Goal: Transaction & Acquisition: Purchase product/service

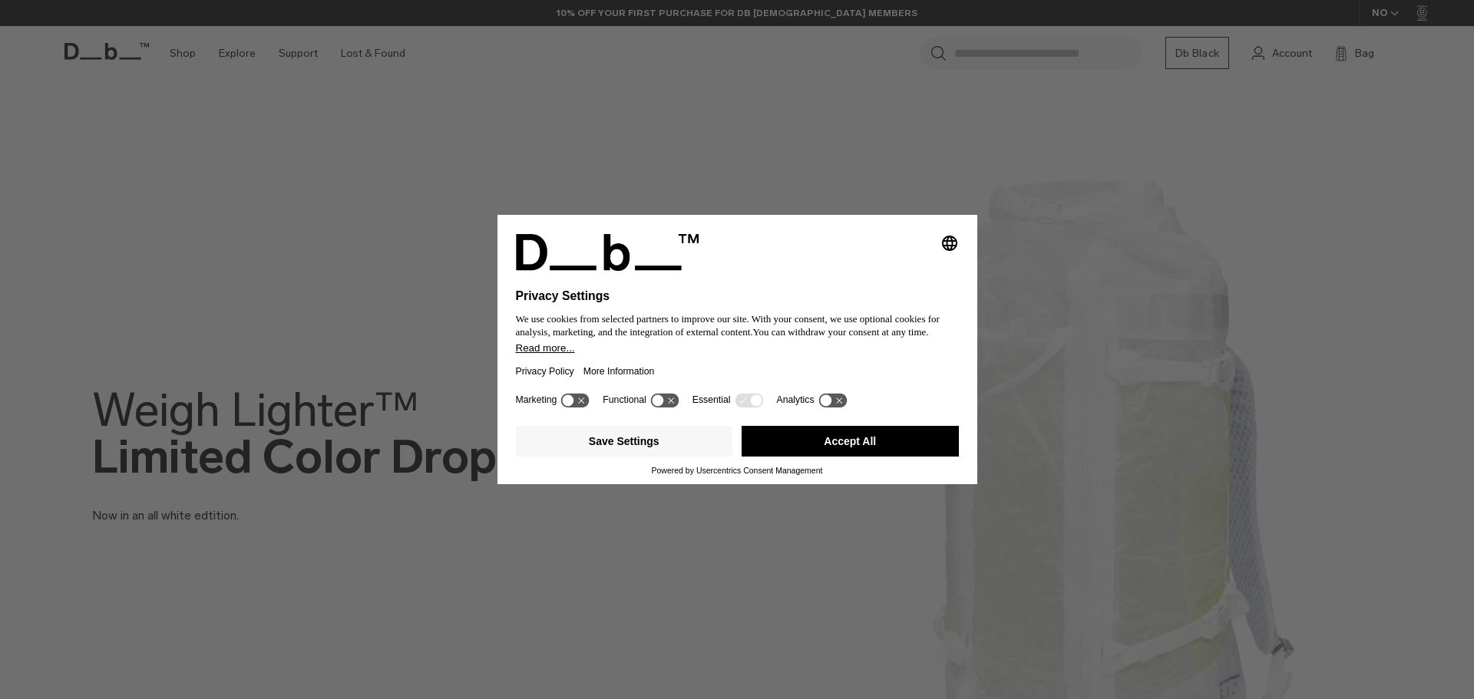
click at [849, 436] on button "Accept All" at bounding box center [849, 441] width 217 height 31
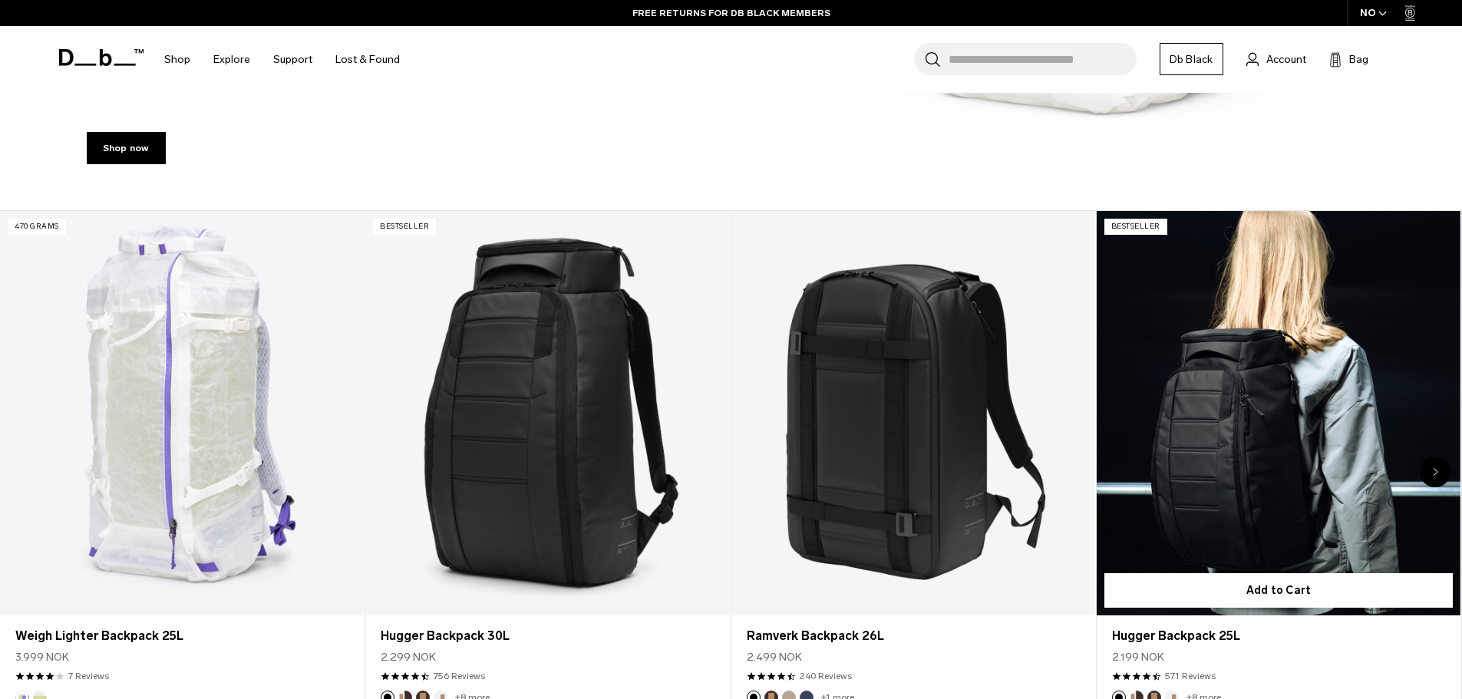
scroll to position [691, 0]
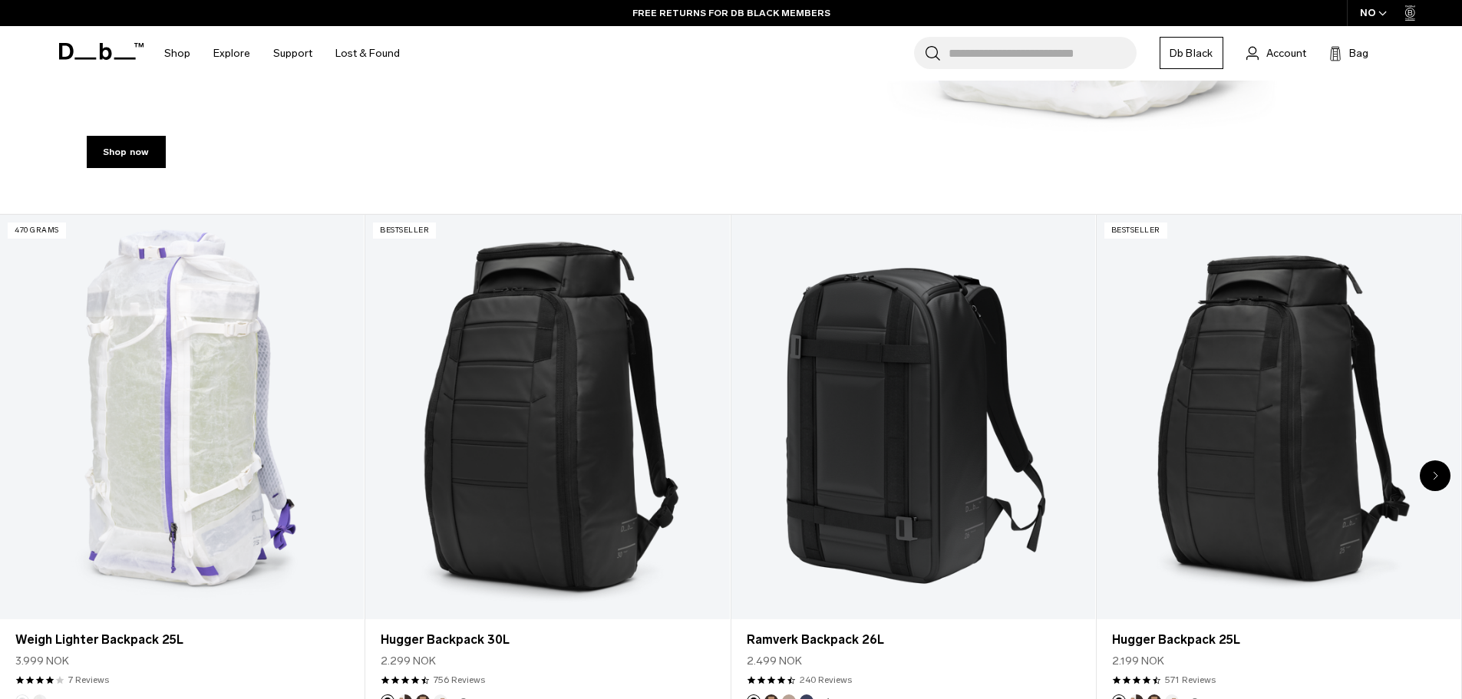
click at [1440, 476] on div "Next slide" at bounding box center [1435, 475] width 31 height 31
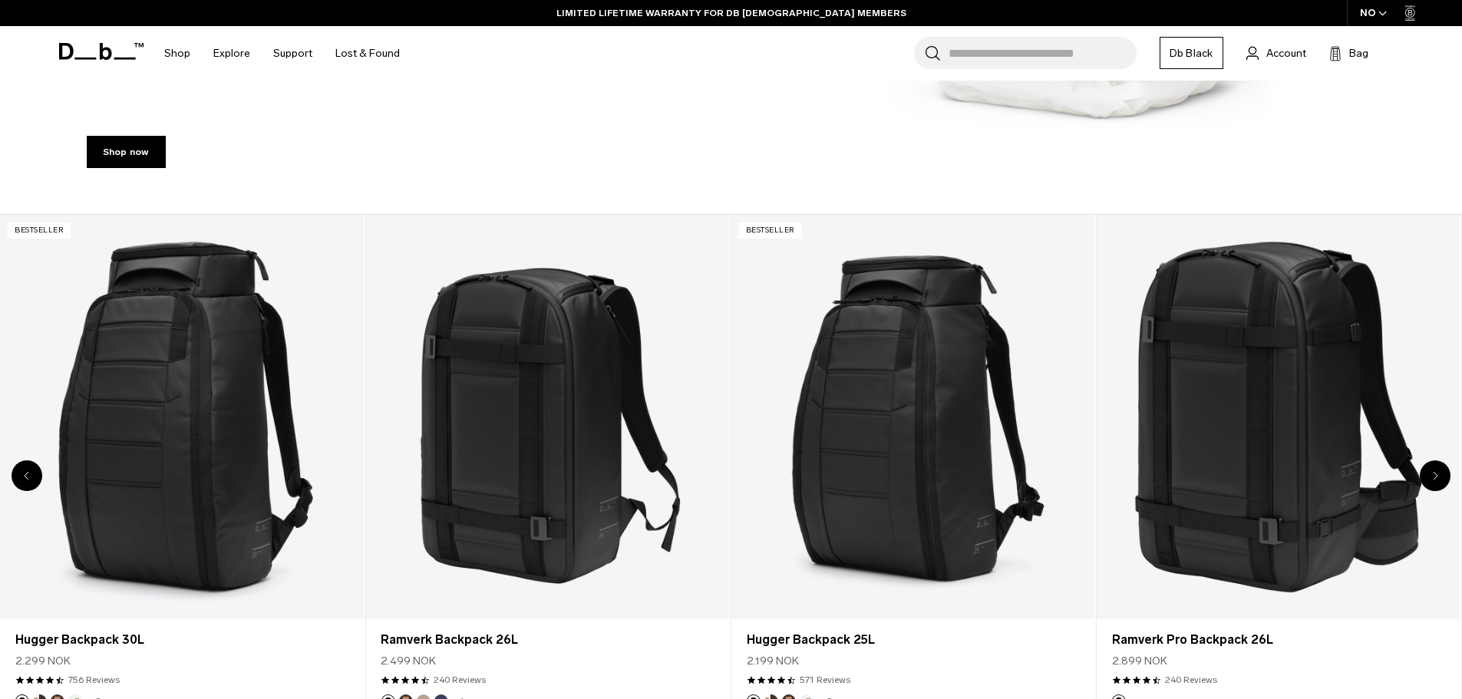
click at [1440, 476] on div "Next slide" at bounding box center [1435, 475] width 31 height 31
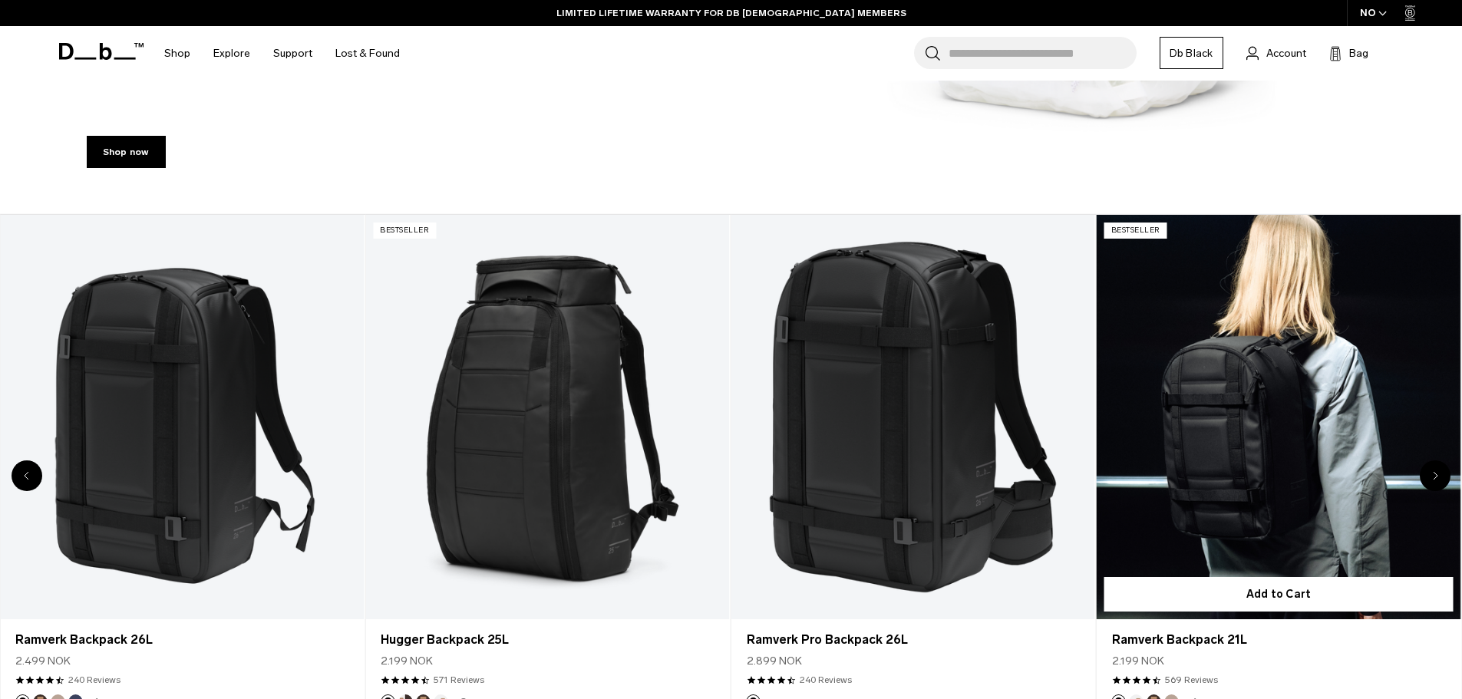
click at [1318, 441] on link "Ramverk Backpack 21L" at bounding box center [1279, 417] width 364 height 404
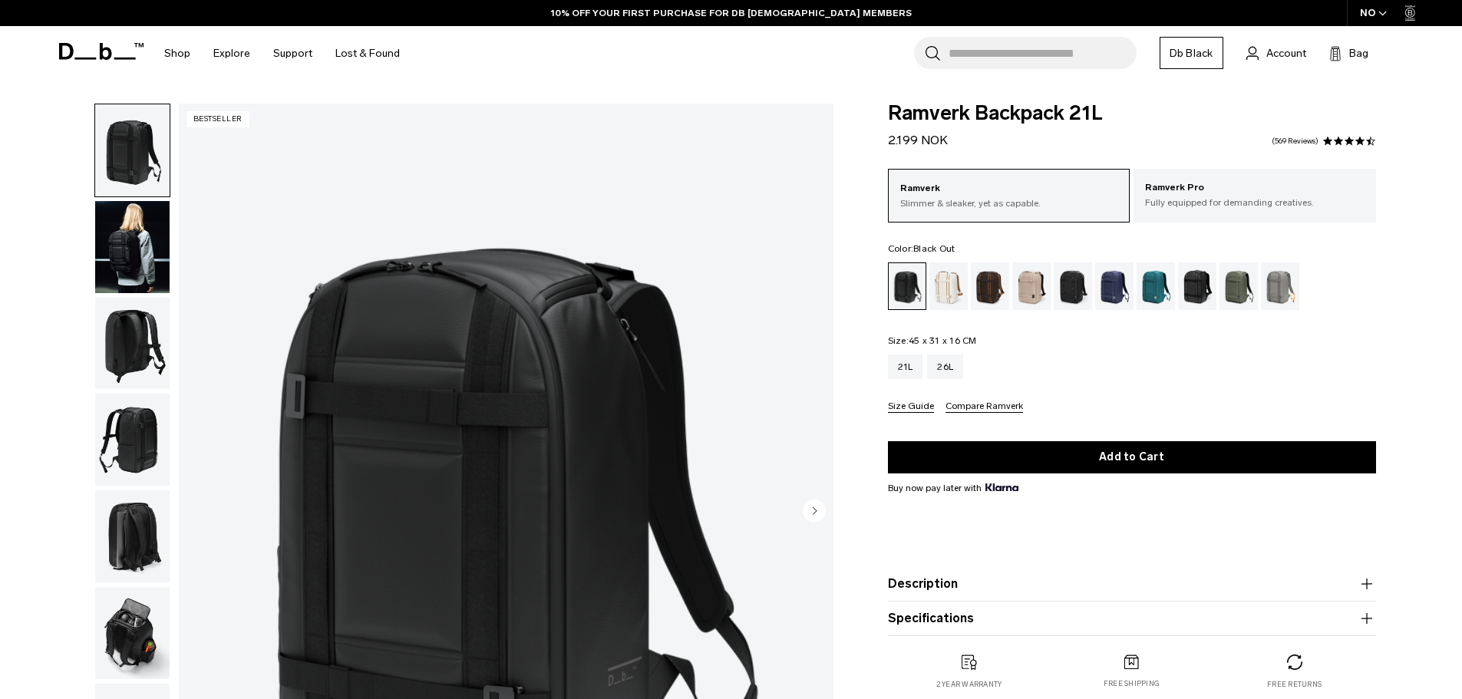
click at [1111, 356] on div "21L 26L" at bounding box center [1132, 367] width 488 height 25
click at [1158, 196] on p "Fully equipped for demanding creatives." at bounding box center [1255, 203] width 220 height 14
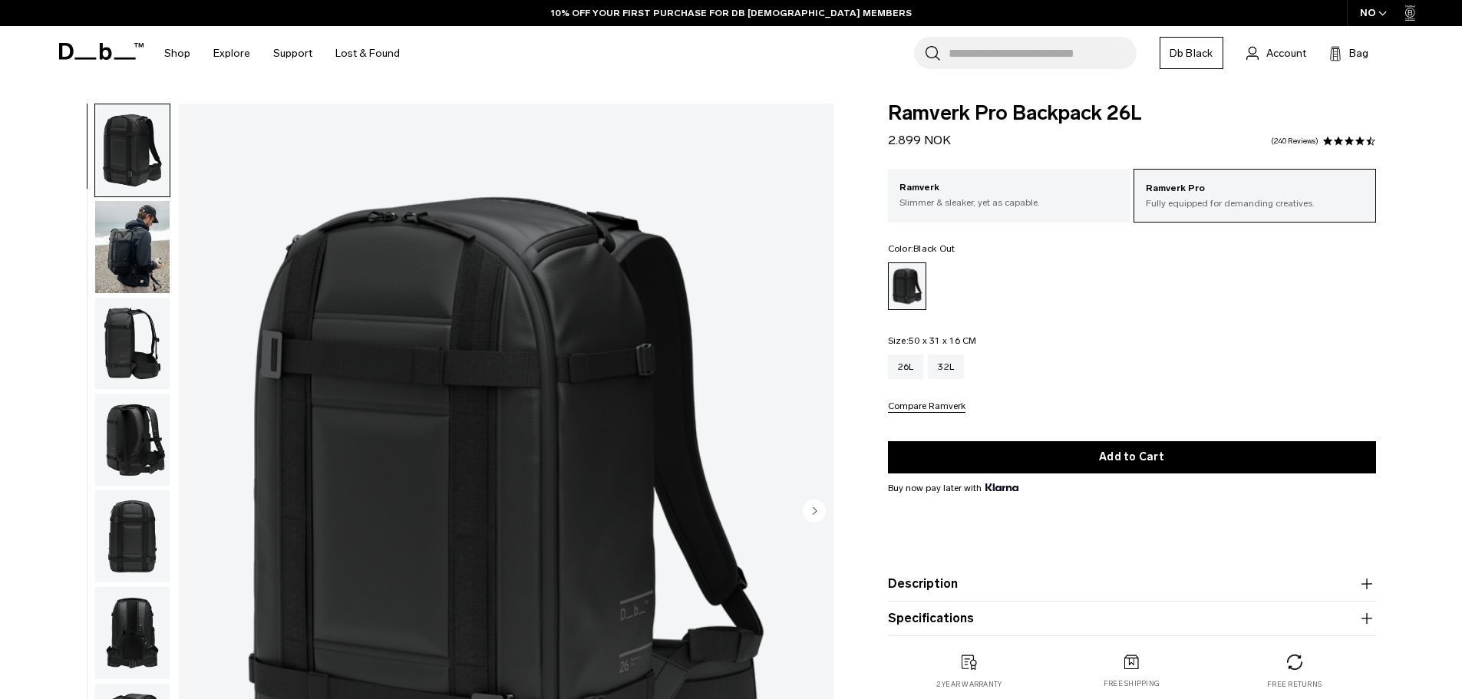
click at [145, 228] on img "button" at bounding box center [132, 247] width 74 height 92
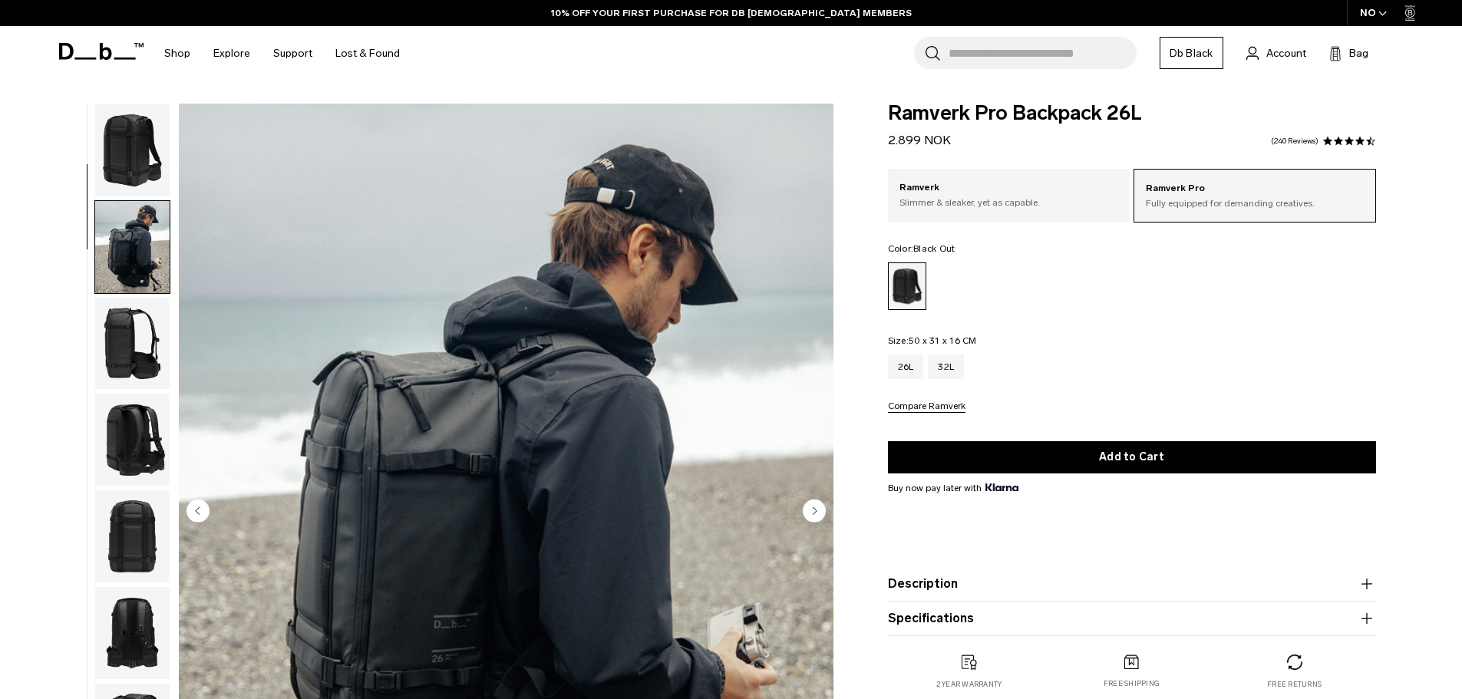
scroll to position [97, 0]
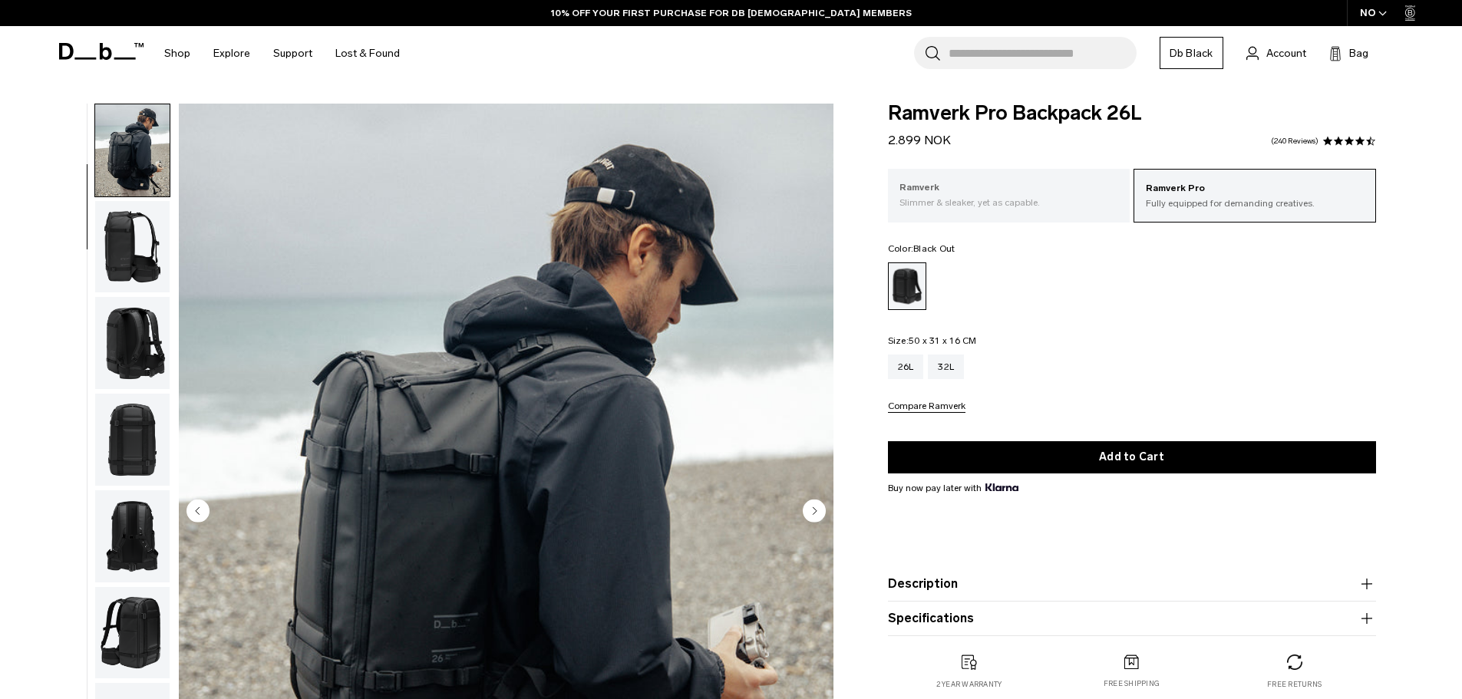
click at [1002, 212] on div "Ramverk Slimmer & sleaker, yet as capable." at bounding box center [1009, 195] width 243 height 52
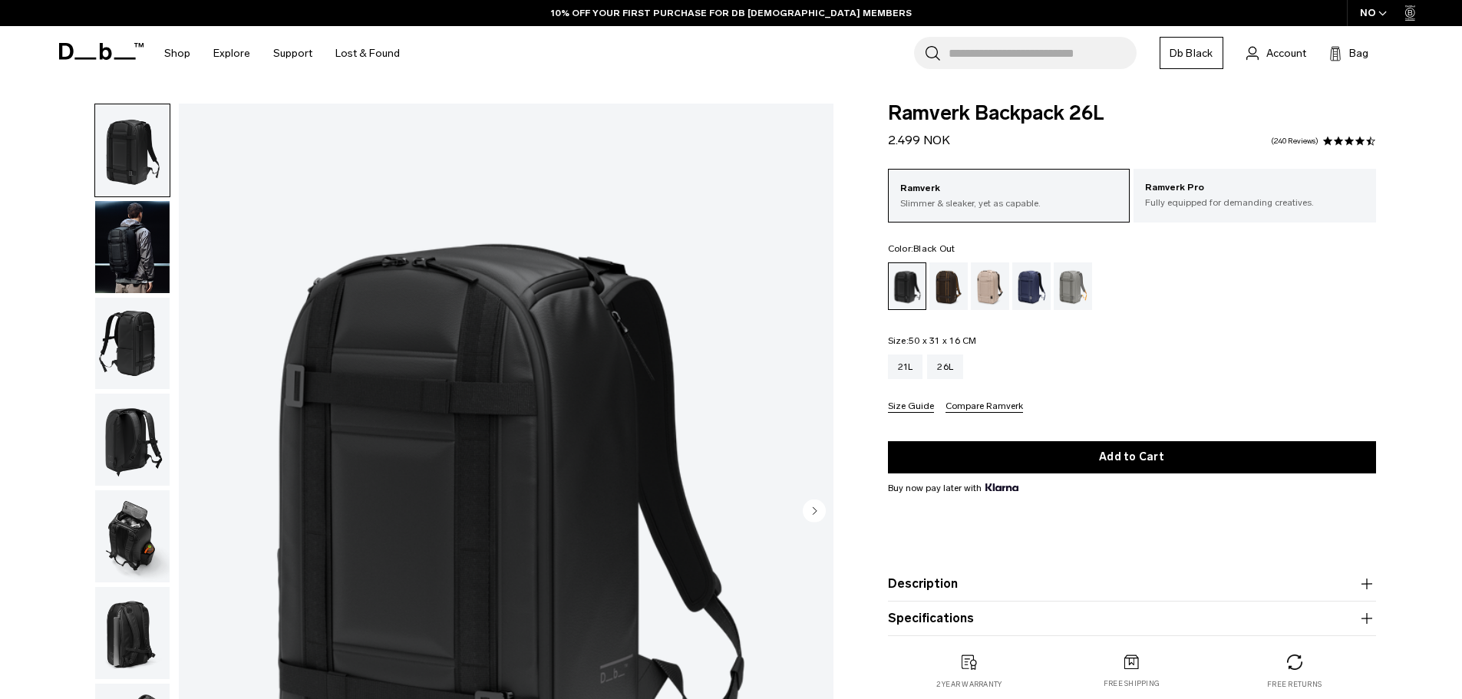
click at [66, 266] on div "01 / 08" at bounding box center [441, 516] width 801 height 825
click at [120, 254] on img "button" at bounding box center [132, 247] width 74 height 92
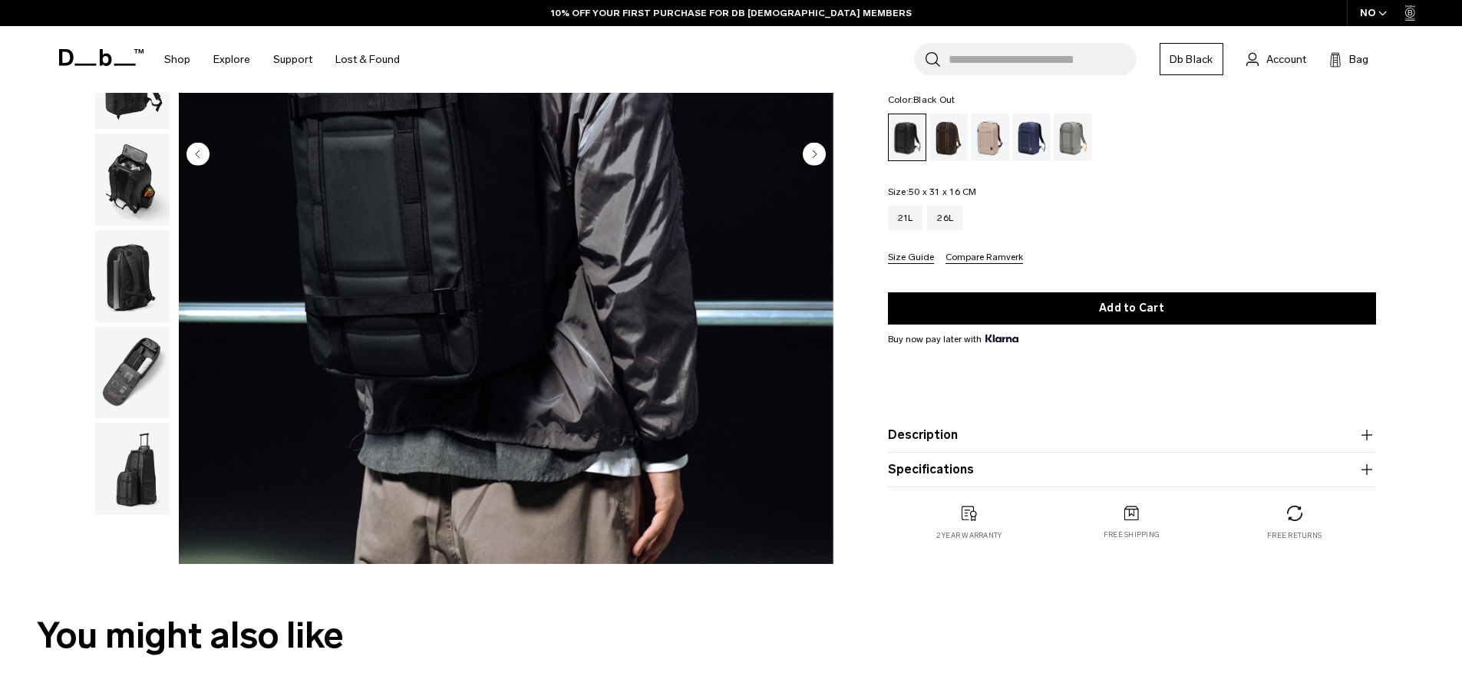
scroll to position [384, 0]
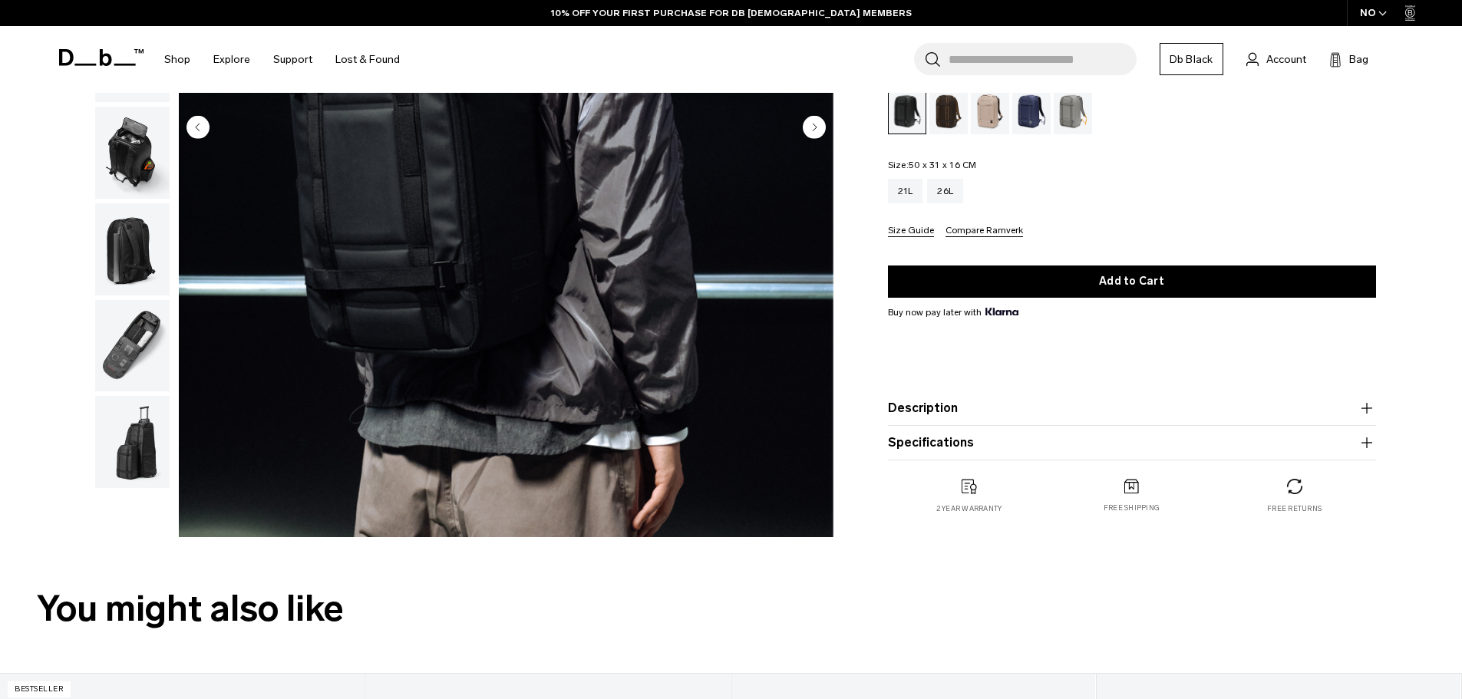
click at [986, 404] on button "Description" at bounding box center [1132, 408] width 488 height 18
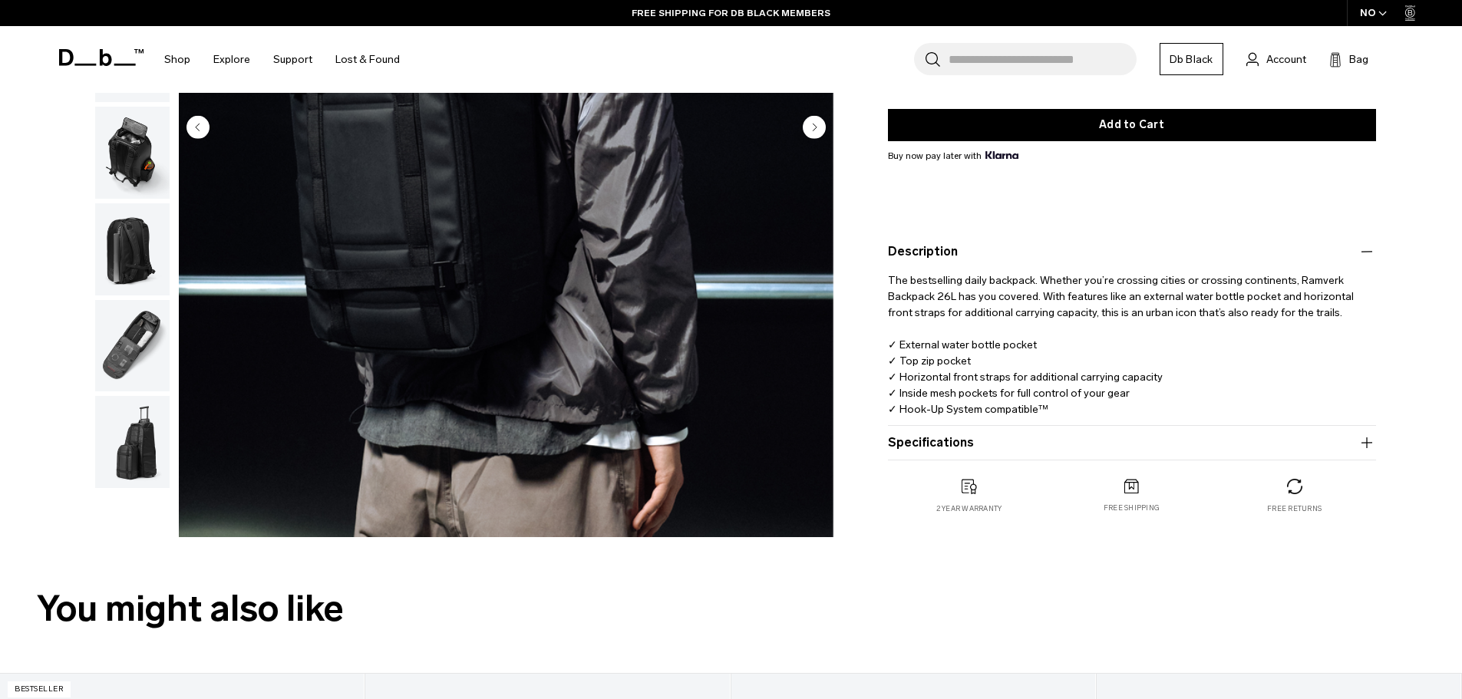
click at [977, 446] on button "Specifications" at bounding box center [1132, 443] width 488 height 18
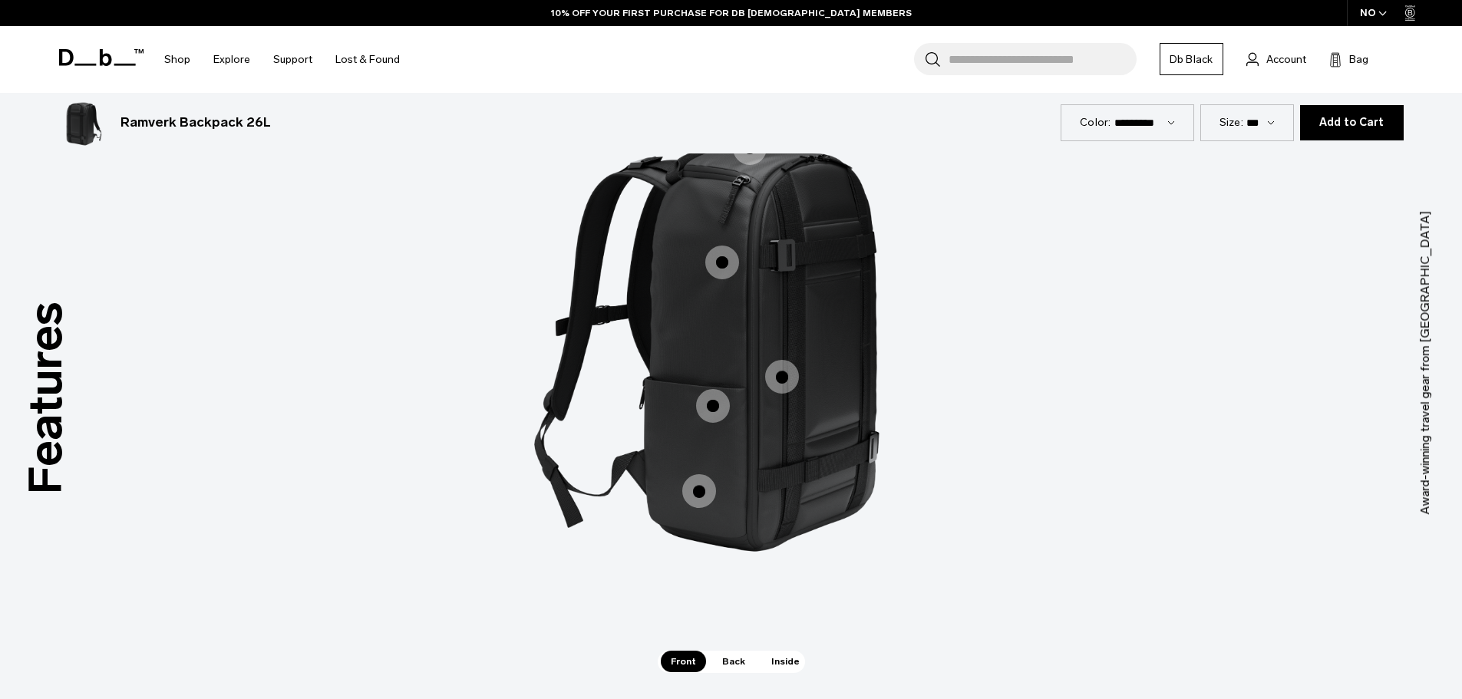
scroll to position [2149, 0]
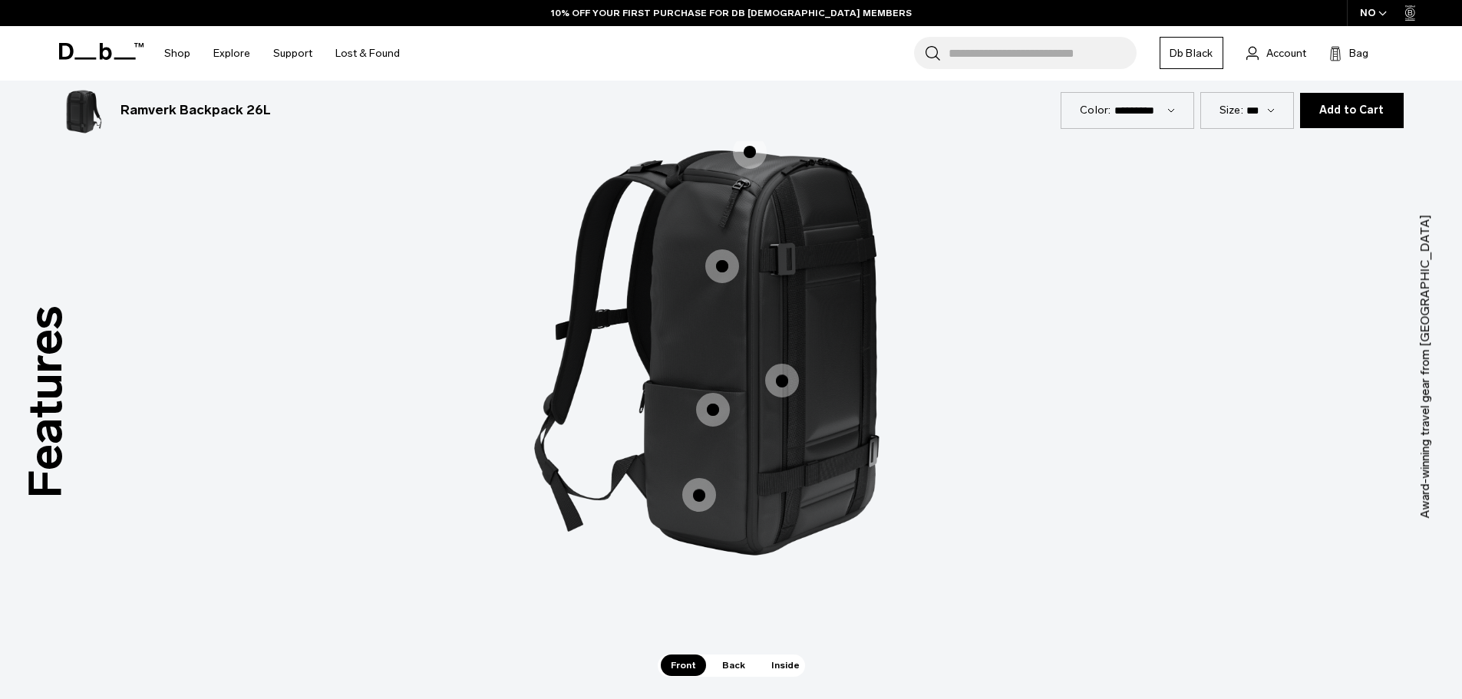
click at [786, 382] on span "1 / 3" at bounding box center [782, 381] width 34 height 34
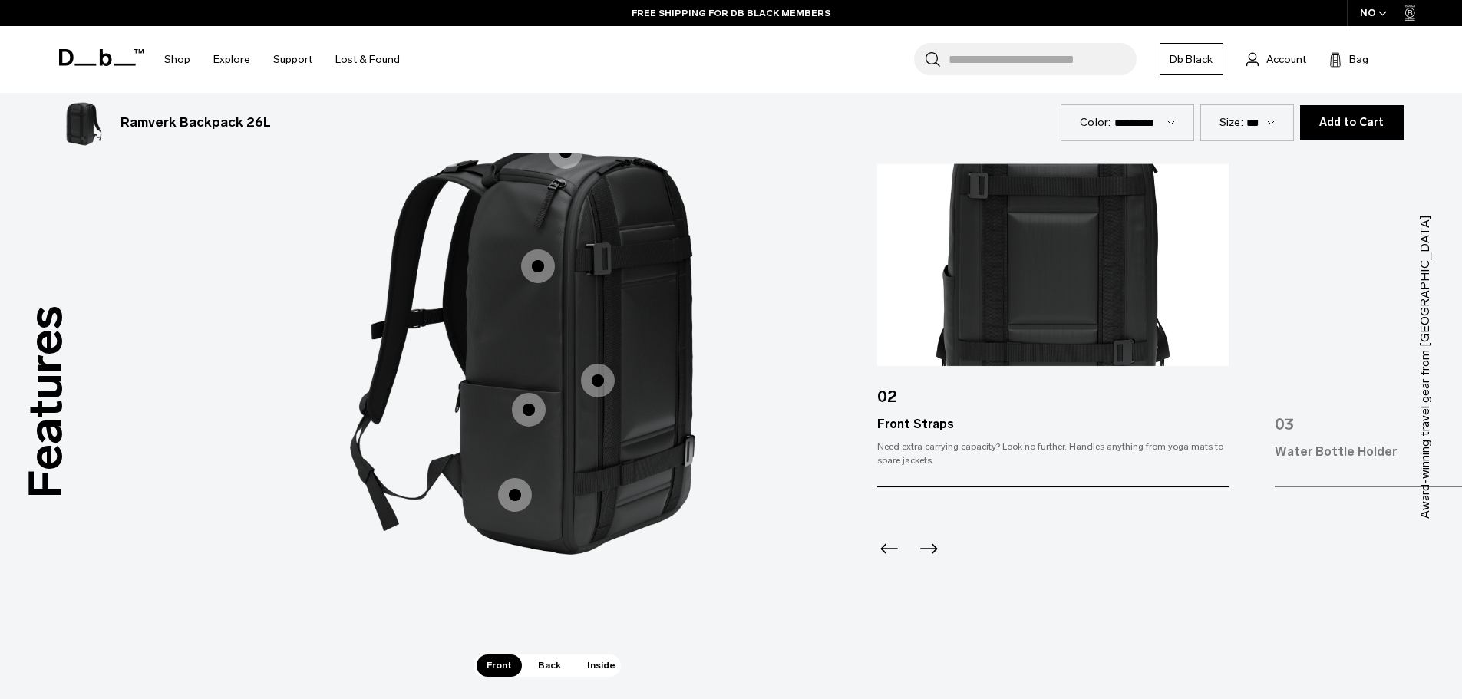
click at [1348, 466] on div "Easy-access hydration station." at bounding box center [1451, 464] width 352 height 6
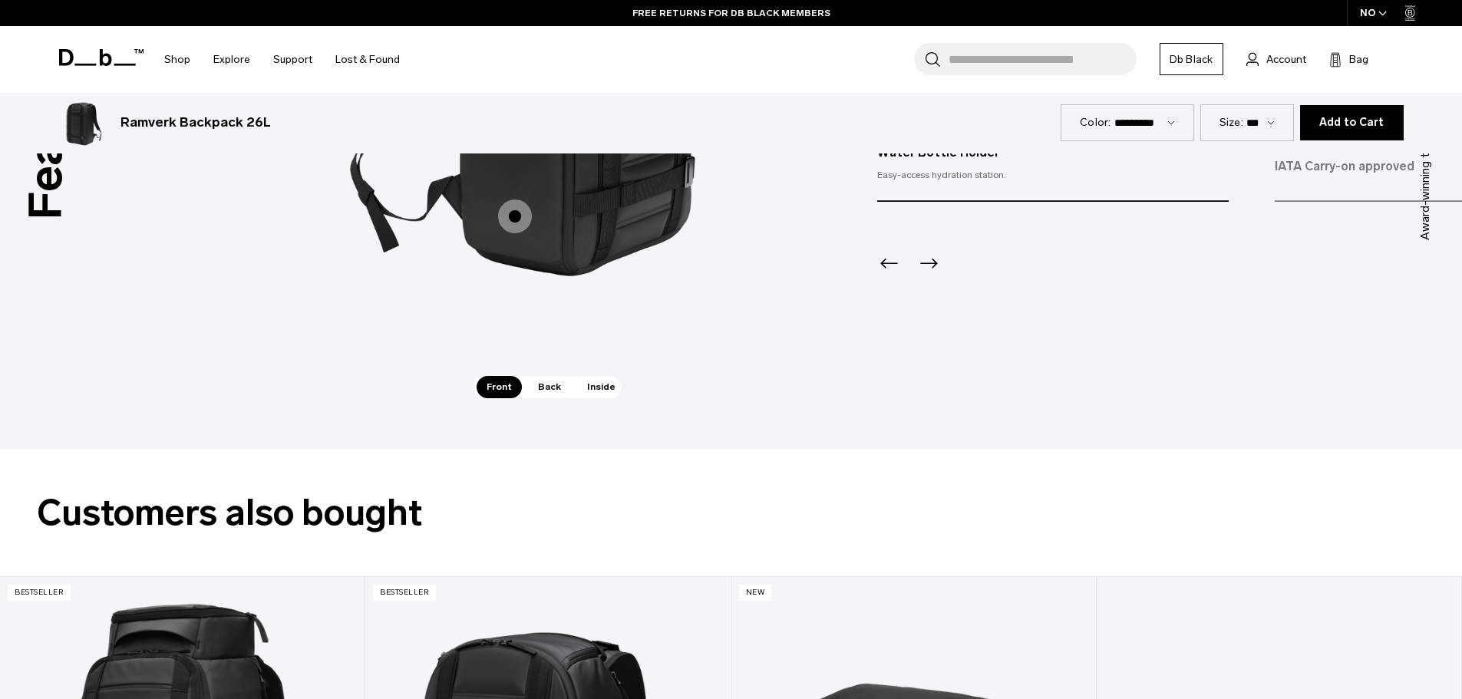
scroll to position [2302, 0]
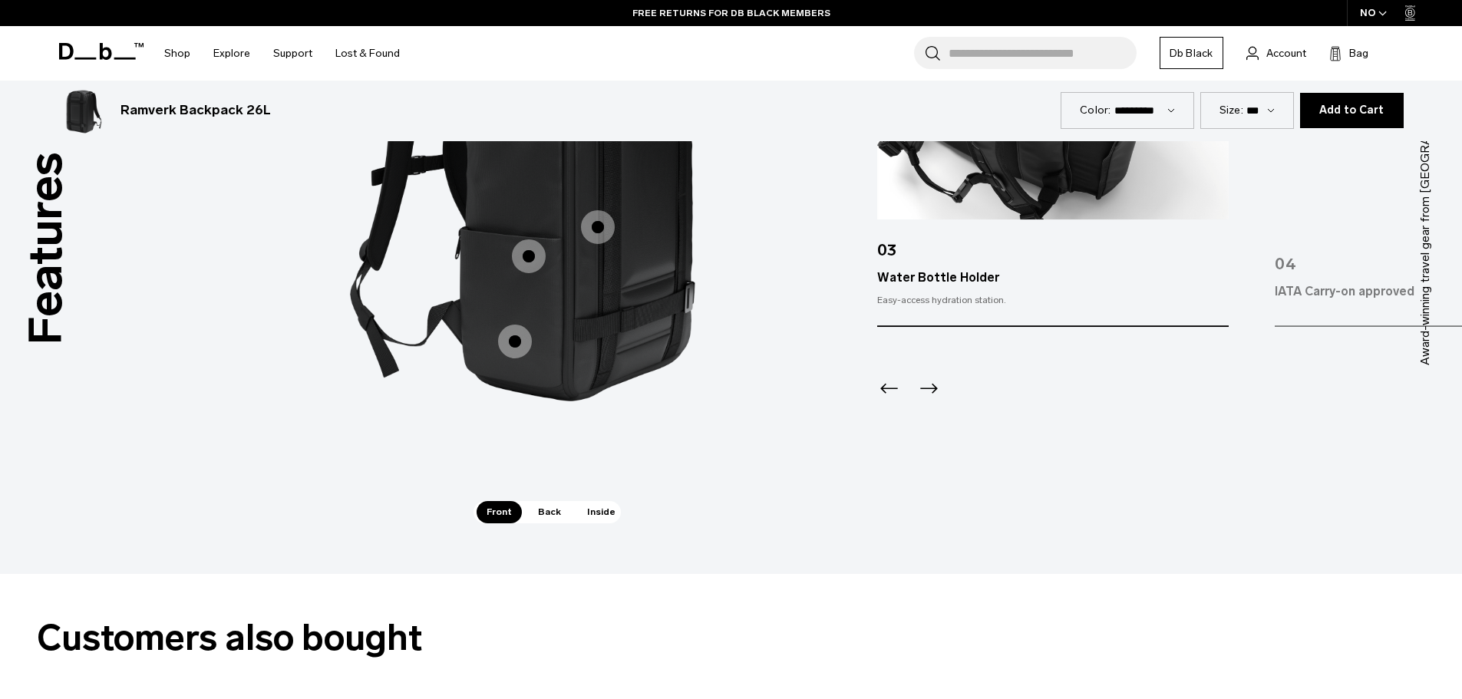
click at [554, 501] on div "Accessible Top Pocket Accessible Top Pocket Front Straps Front Straps Water Bot…" at bounding box center [547, 202] width 460 height 597
click at [550, 512] on span "Back" at bounding box center [549, 511] width 43 height 21
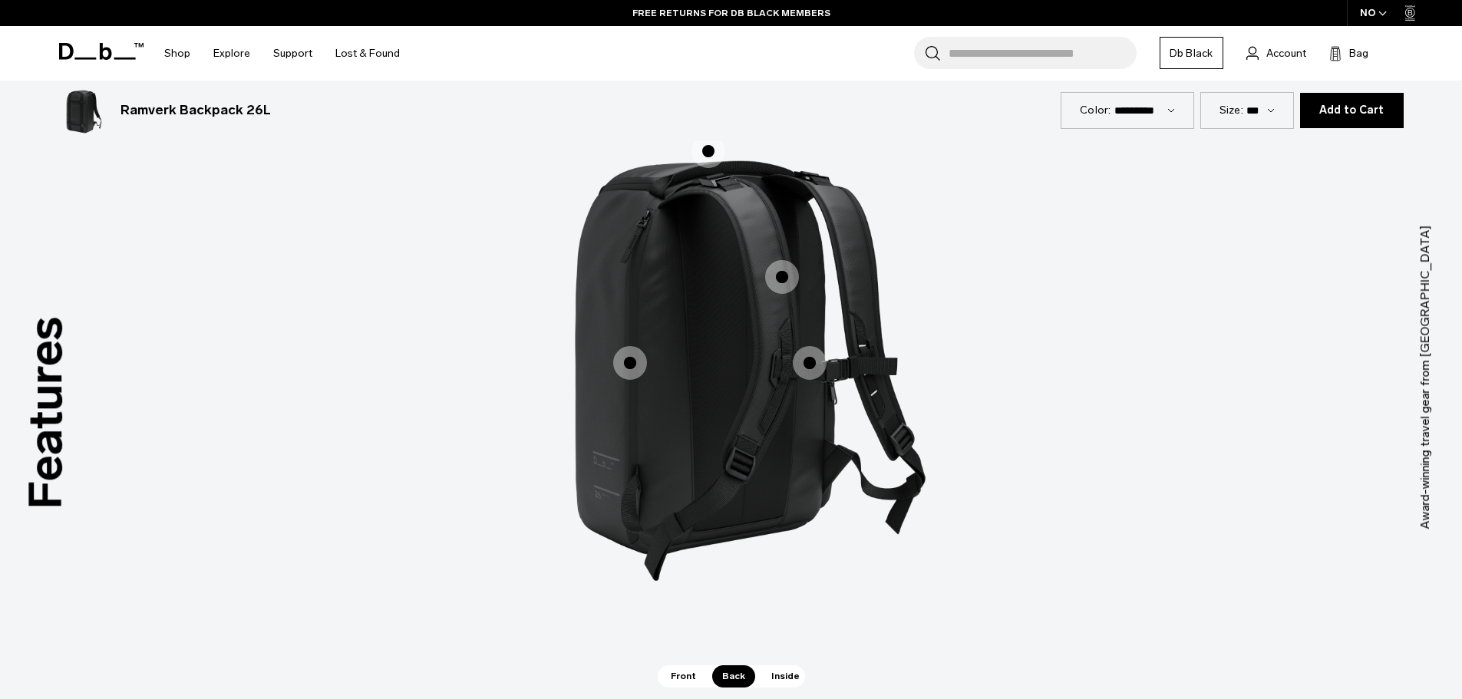
scroll to position [2149, 0]
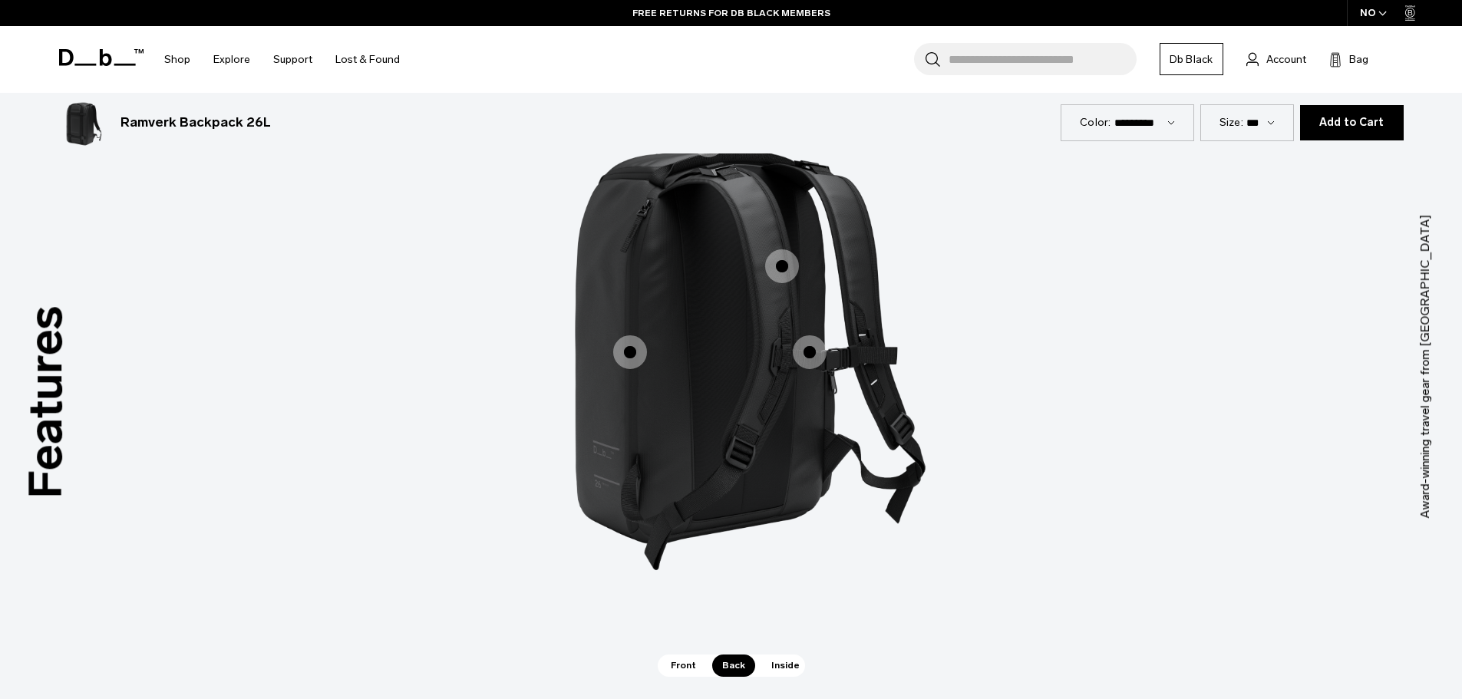
click at [784, 664] on span "Inside" at bounding box center [785, 665] width 48 height 21
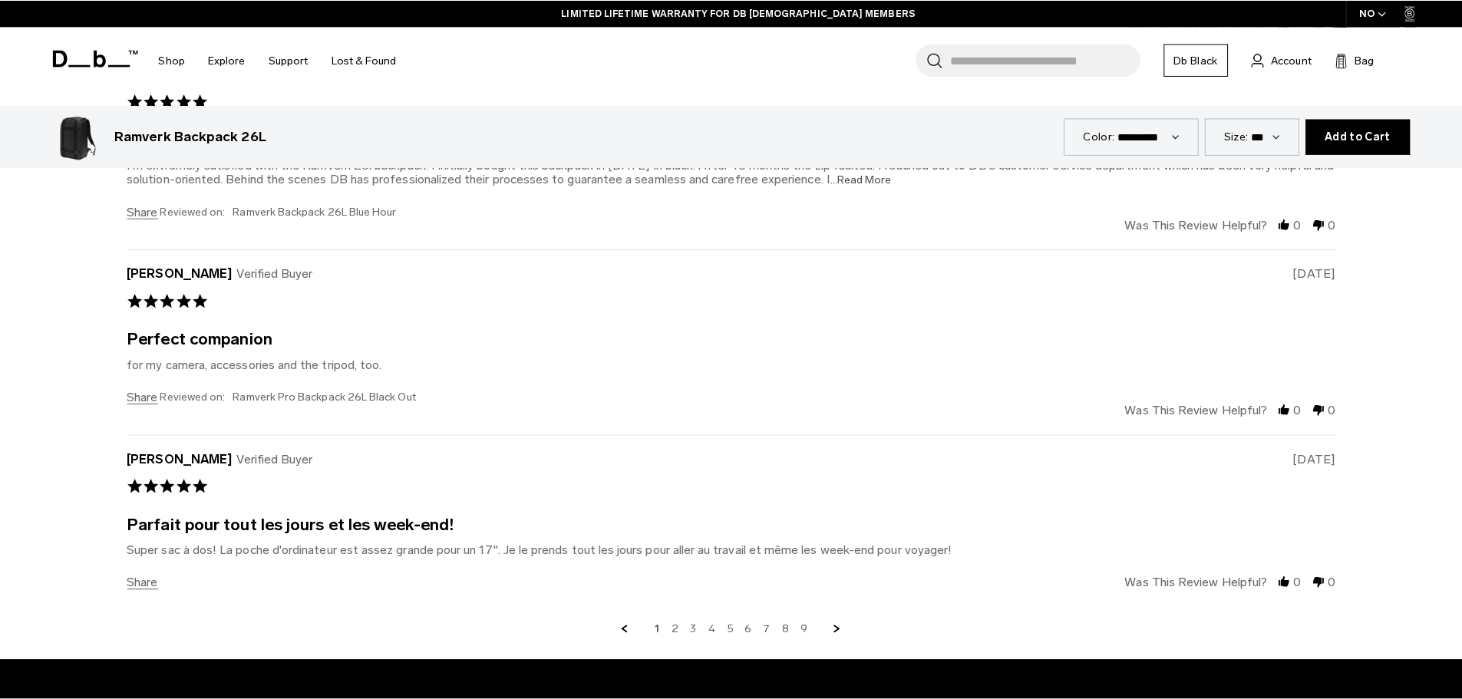
scroll to position [4758, 0]
